Goal: Find specific page/section: Find specific page/section

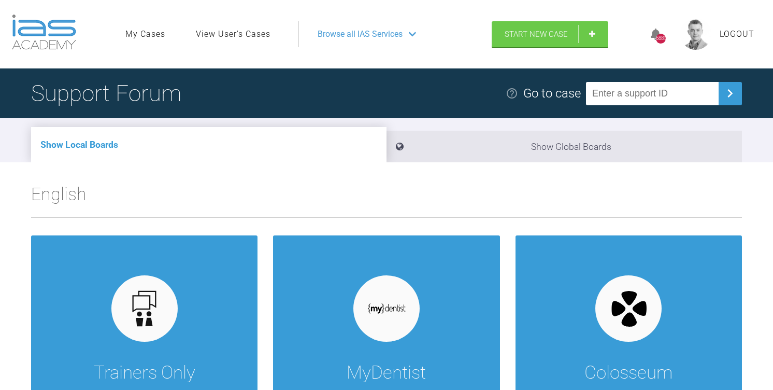
click at [253, 30] on link "View User's Cases" at bounding box center [233, 33] width 75 height 13
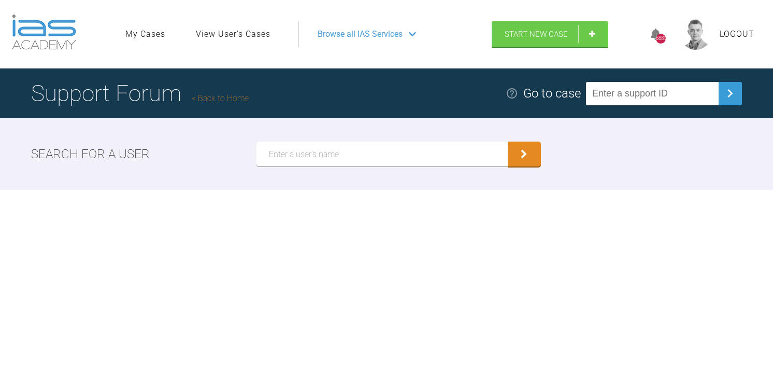
click at [351, 153] on input "text" at bounding box center [382, 154] width 251 height 25
type input "h"
type input "[PERSON_NAME]"
click at [508, 142] on button "submit" at bounding box center [524, 154] width 33 height 25
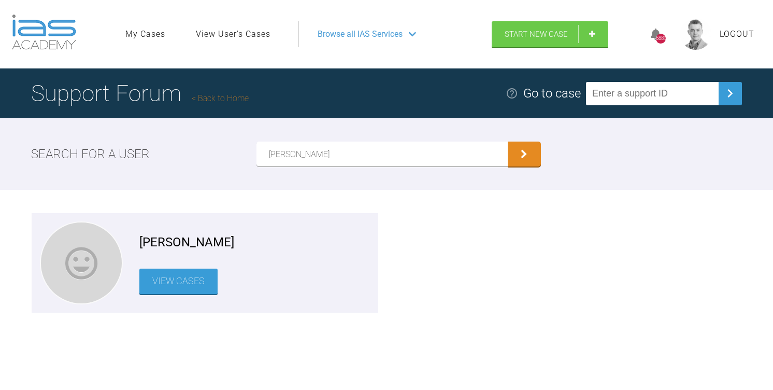
click at [173, 274] on link "View Cases" at bounding box center [178, 281] width 78 height 25
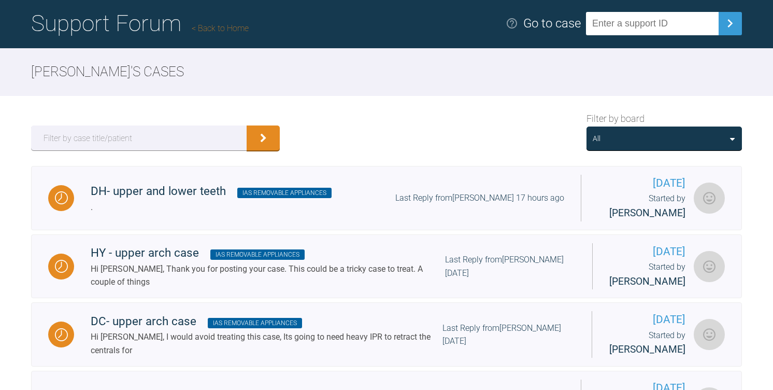
scroll to position [72, 0]
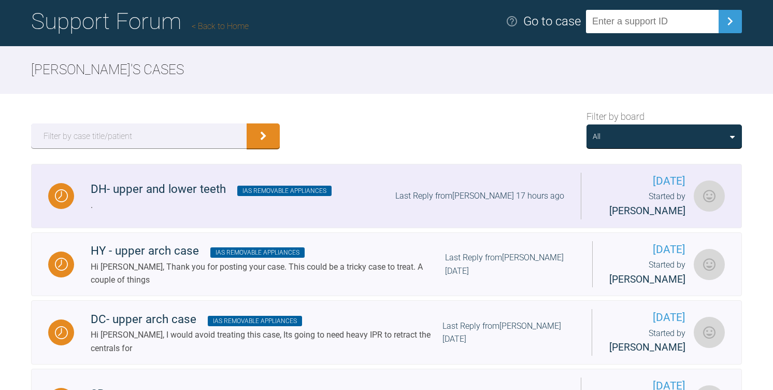
click at [213, 189] on div "DH- upper and lower teeth IAS Removable Appliances" at bounding box center [211, 189] width 241 height 19
